Goal: Transaction & Acquisition: Purchase product/service

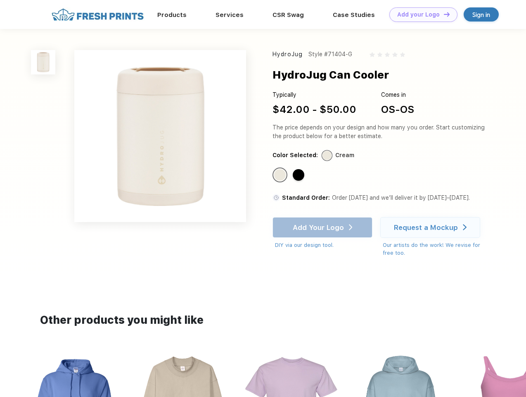
click at [421, 14] on link "Add your Logo Design Tool" at bounding box center [424, 14] width 68 height 14
click at [0, 0] on div "Design Tool" at bounding box center [0, 0] width 0 height 0
click at [443, 14] on link "Add your Logo Design Tool" at bounding box center [424, 14] width 68 height 14
click at [43, 62] on img at bounding box center [43, 62] width 24 height 24
click at [281, 175] on div "Standard Color" at bounding box center [280, 175] width 12 height 12
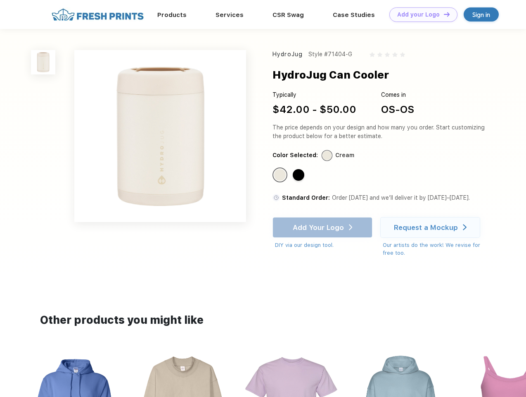
click at [300, 175] on div "Standard Color" at bounding box center [299, 175] width 12 height 12
click at [324, 227] on div "Add Your Logo DIY via our design tool. Ah shoot! This product isn't up in our d…" at bounding box center [323, 233] width 100 height 32
click at [432, 227] on div "Request a Mockup" at bounding box center [426, 227] width 64 height 8
